Goal: Task Accomplishment & Management: Manage account settings

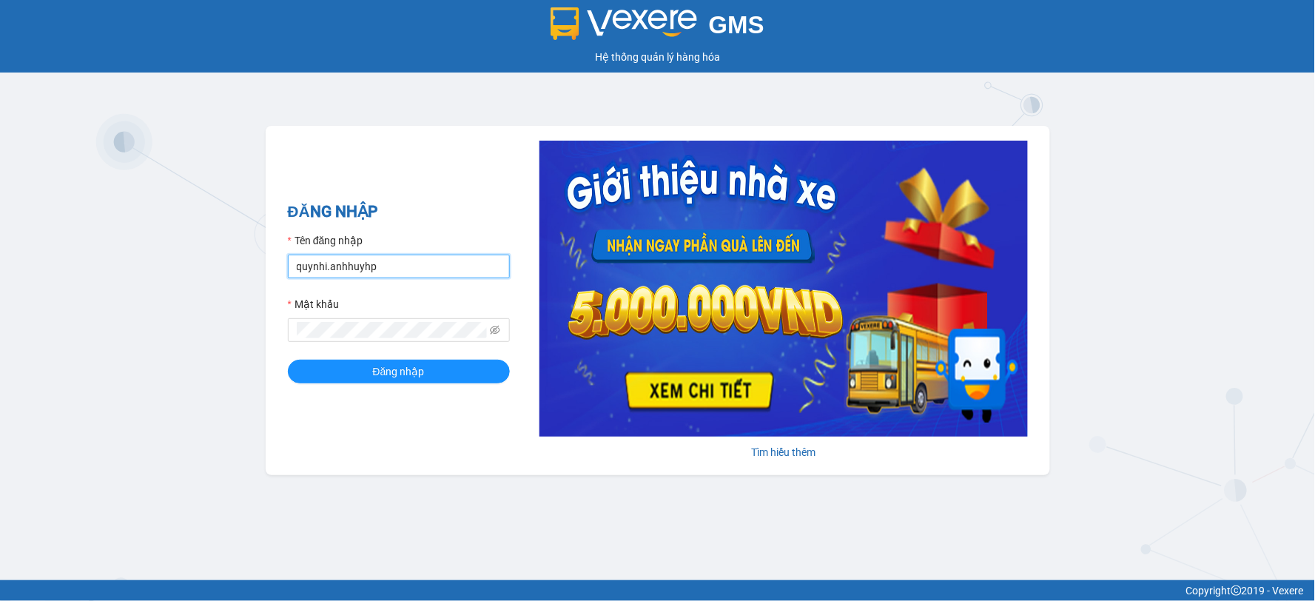
click at [418, 260] on input "quynhi.anhhuyhp" at bounding box center [399, 267] width 222 height 24
drag, startPoint x: 437, startPoint y: 267, endPoint x: 160, endPoint y: 275, distance: 277.6
click at [160, 275] on div "GMS Hệ thống [PERSON_NAME] hàng [PERSON_NAME] NHẬP Tên đăng nhập quynhi.anhhuyh…" at bounding box center [657, 290] width 1315 height 580
type input "v"
click at [288, 360] on button "Đăng nhập" at bounding box center [399, 372] width 222 height 24
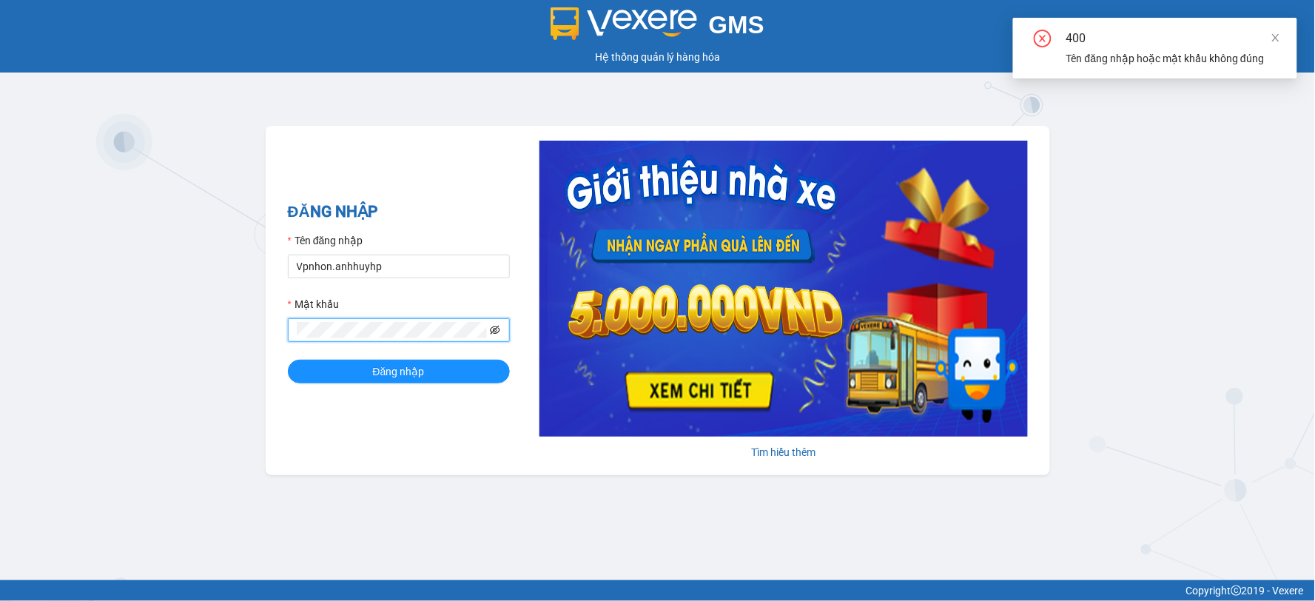
click at [494, 329] on icon "eye-invisible" at bounding box center [495, 330] width 10 height 10
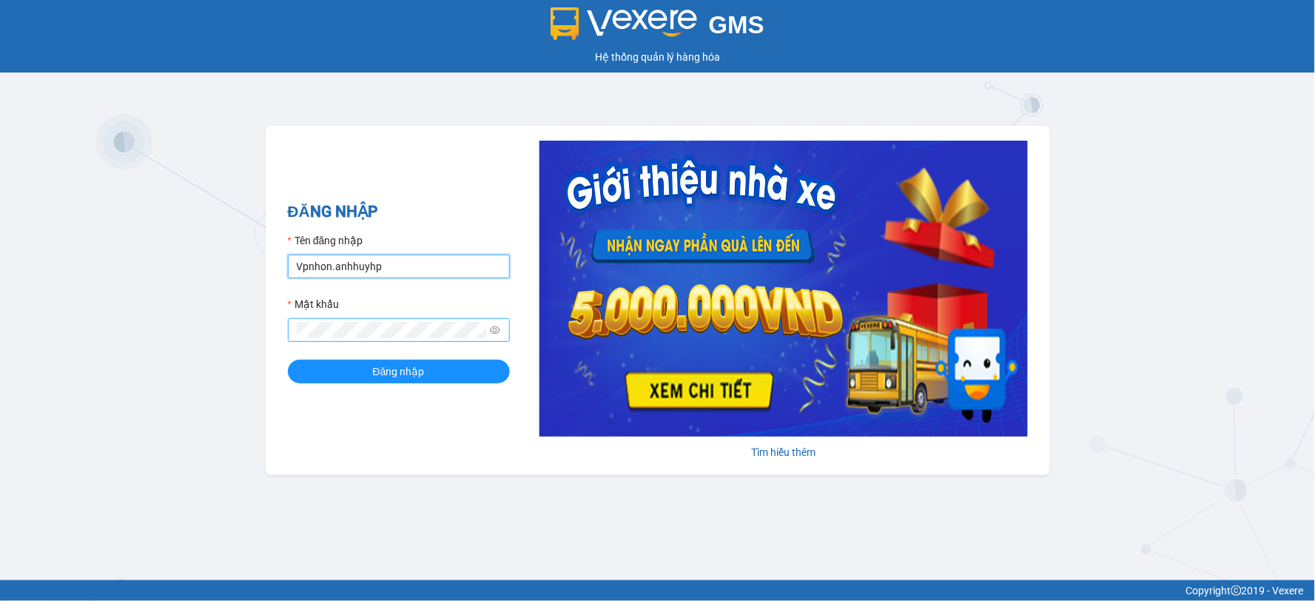
drag, startPoint x: 305, startPoint y: 265, endPoint x: 289, endPoint y: 265, distance: 15.5
click at [289, 265] on input "Vpnhon.anhhuyhp" at bounding box center [399, 267] width 222 height 24
type input "vpnhon.anhhuyhp"
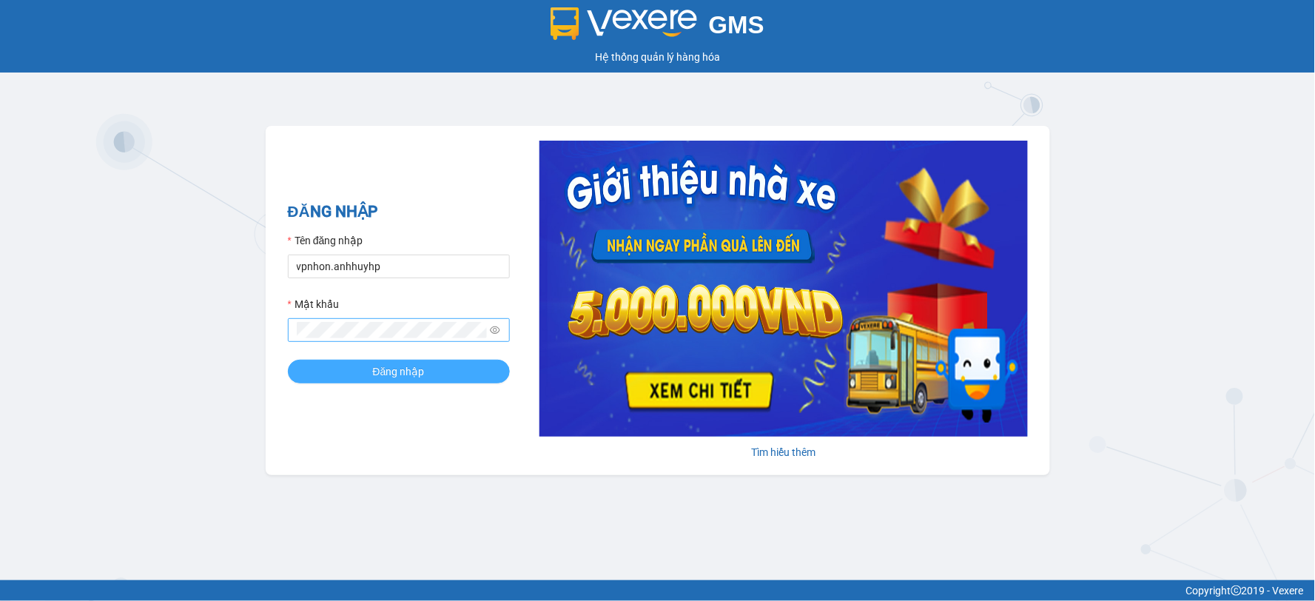
click at [423, 380] on span "Đăng nhập" at bounding box center [399, 371] width 52 height 16
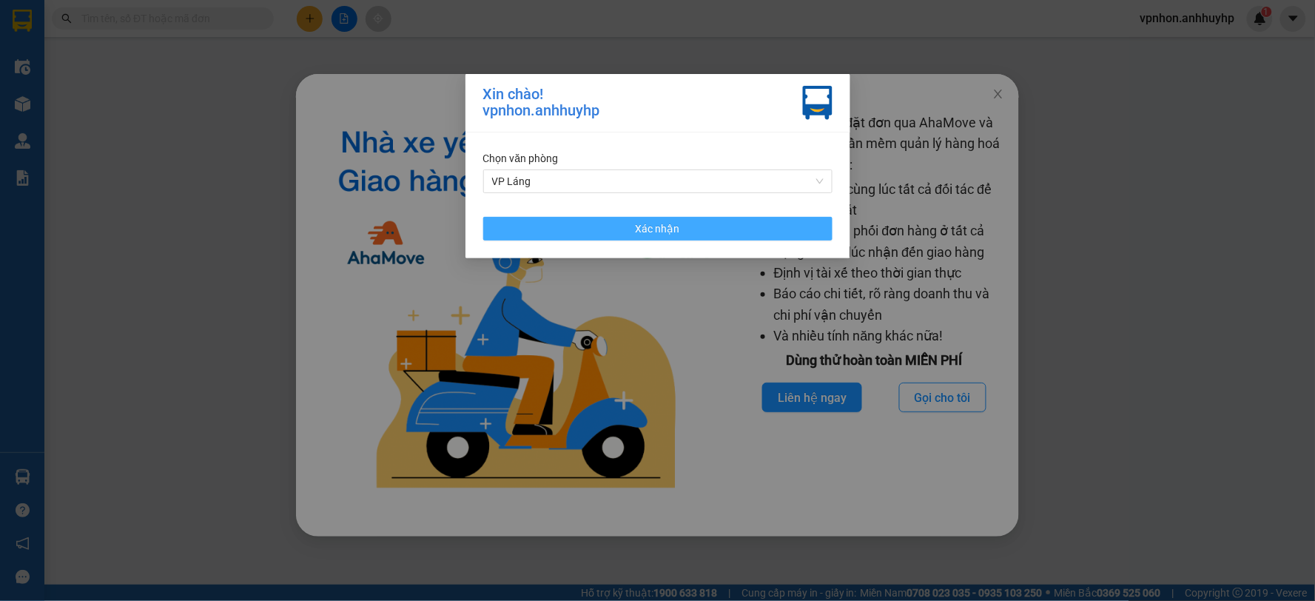
click at [659, 231] on span "Xác nhận" at bounding box center [658, 229] width 44 height 16
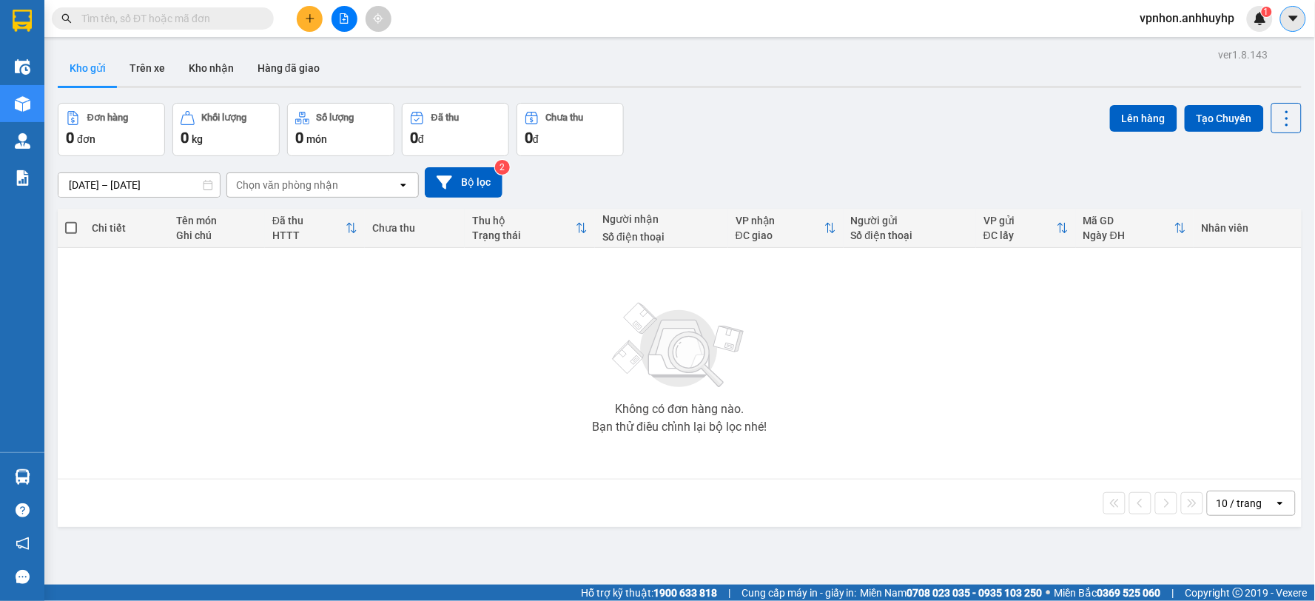
click at [1293, 12] on icon "caret-down" at bounding box center [1293, 18] width 13 height 13
click at [1211, 13] on span "vpnhon.anhhuyhp" at bounding box center [1188, 18] width 118 height 19
click at [1180, 47] on span "Đăng xuất" at bounding box center [1194, 46] width 89 height 16
